Goal: Task Accomplishment & Management: Manage account settings

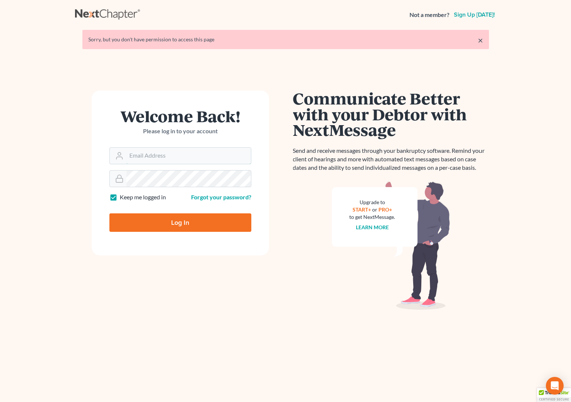
type input "[EMAIL_ADDRESS][DOMAIN_NAME]"
click at [161, 227] on input "Log In" at bounding box center [180, 223] width 142 height 18
type input "Thinking..."
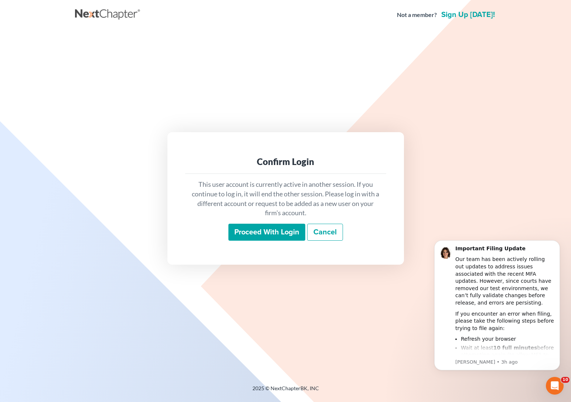
click at [284, 14] on div "Not a member? Sign up [DATE]!" at bounding box center [285, 14] width 421 height 13
click at [82, 40] on div "Confirm Login This user account is currently active in another session. If you …" at bounding box center [285, 198] width 421 height 337
click at [210, 17] on div "Not a member? Sign up [DATE]!" at bounding box center [285, 14] width 421 height 13
click at [461, 172] on div "Confirm Login This user account is currently active in another session. If you …" at bounding box center [286, 198] width 414 height 132
